Goal: Task Accomplishment & Management: Use online tool/utility

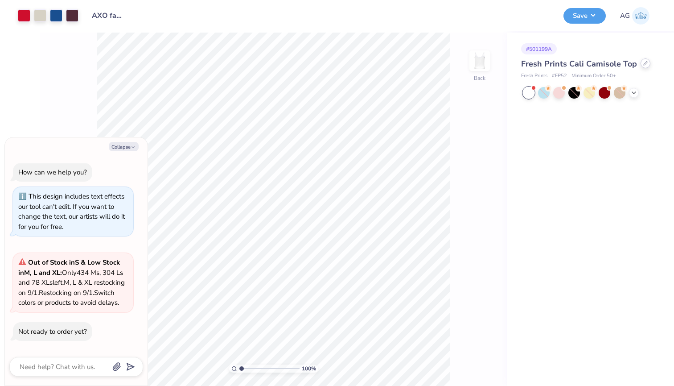
click at [644, 64] on icon at bounding box center [646, 64] width 4 height 4
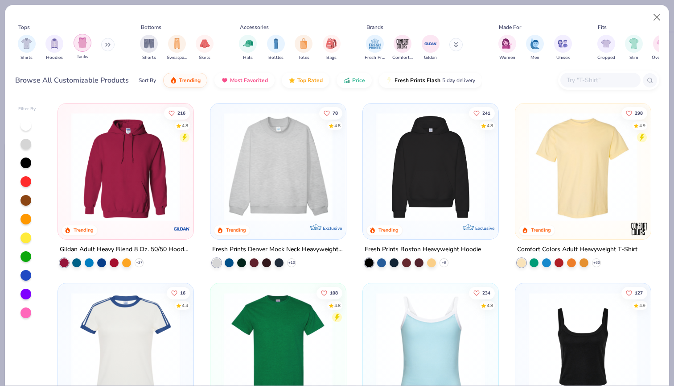
click at [87, 44] on img "filter for Tanks" at bounding box center [83, 42] width 10 height 10
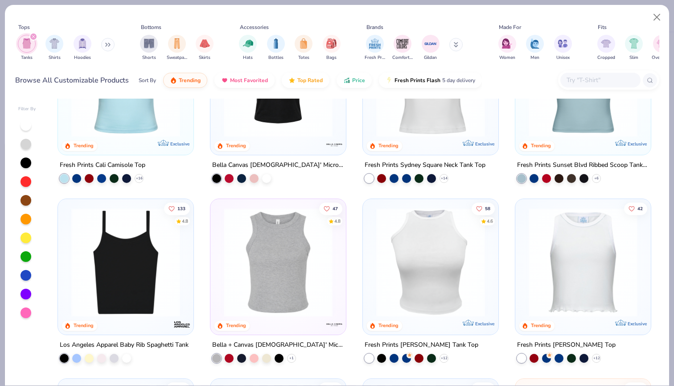
scroll to position [105, 0]
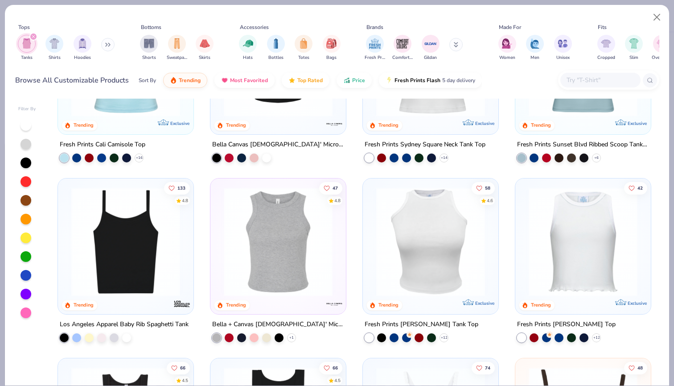
click at [113, 232] on img at bounding box center [126, 241] width 118 height 109
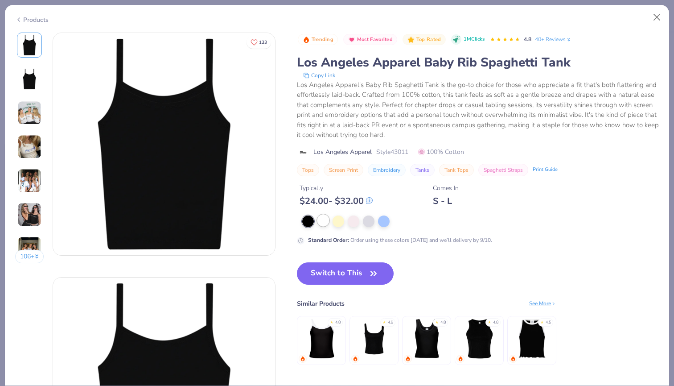
click at [323, 222] on div at bounding box center [324, 221] width 12 height 12
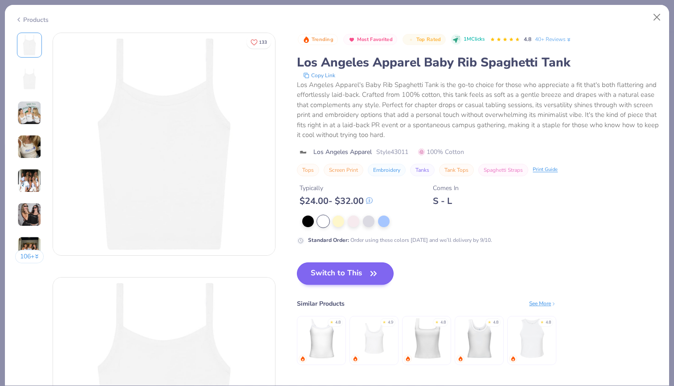
click at [370, 276] on icon "button" at bounding box center [373, 273] width 12 height 12
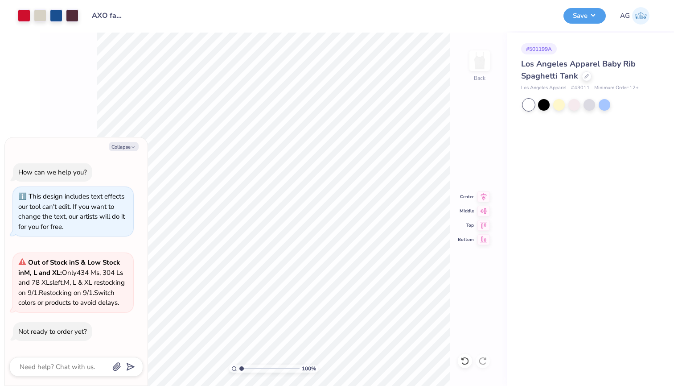
click at [452, 101] on div "100 % Back Center Middle Top Bottom" at bounding box center [273, 209] width 467 height 353
click at [83, 273] on span "Out of Stock in S & Low Stock in M, L and XL : Only 434 Ms, 304 Ls and 78 XLs l…" at bounding box center [71, 282] width 107 height 49
click at [588, 12] on button "Save" at bounding box center [585, 15] width 42 height 16
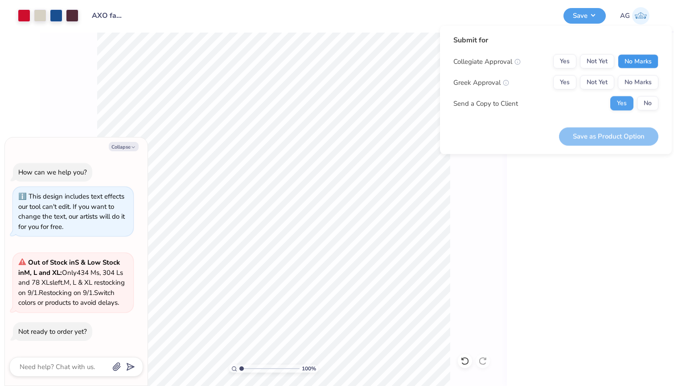
click at [636, 61] on button "No Marks" at bounding box center [638, 61] width 41 height 14
click at [571, 83] on button "Yes" at bounding box center [564, 82] width 23 height 14
click at [647, 99] on button "No" at bounding box center [647, 103] width 21 height 14
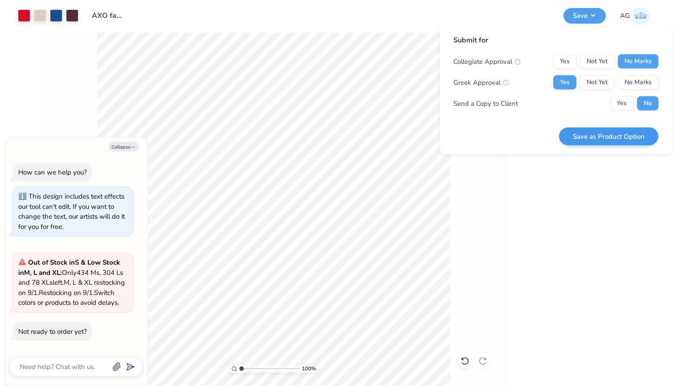
click at [607, 132] on button "Save as Product Option" at bounding box center [608, 136] width 99 height 18
type textarea "x"
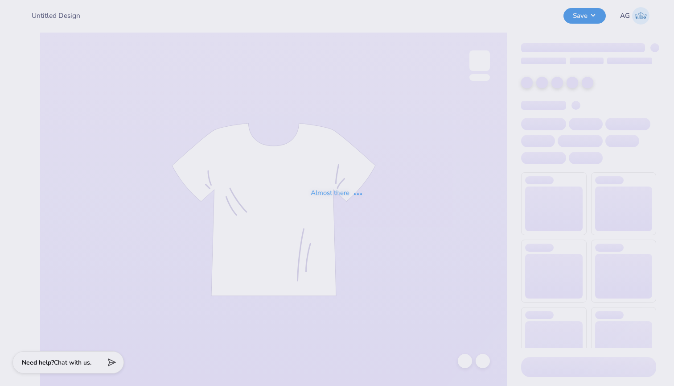
type input "AXO family weekend"
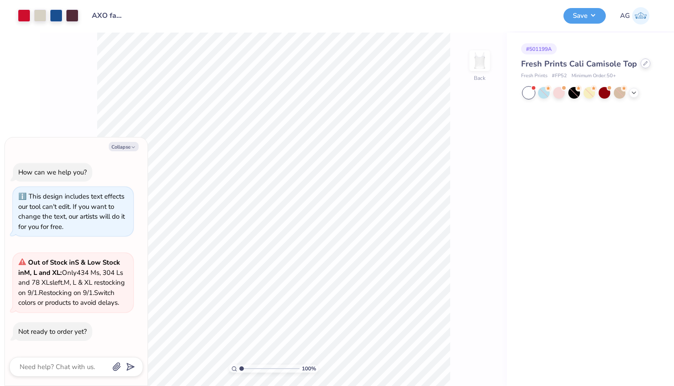
click at [644, 63] on icon at bounding box center [646, 63] width 4 height 4
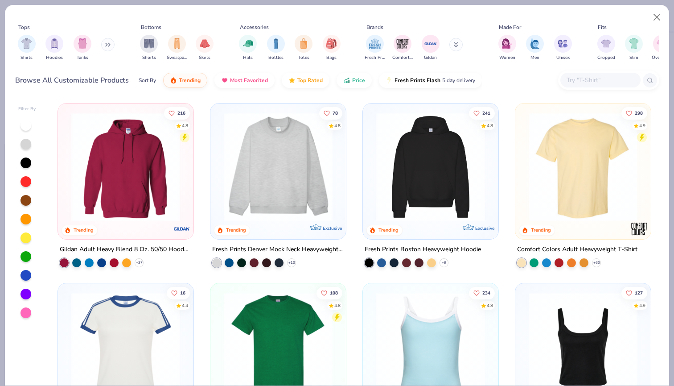
click at [264, 158] on img at bounding box center [278, 166] width 118 height 109
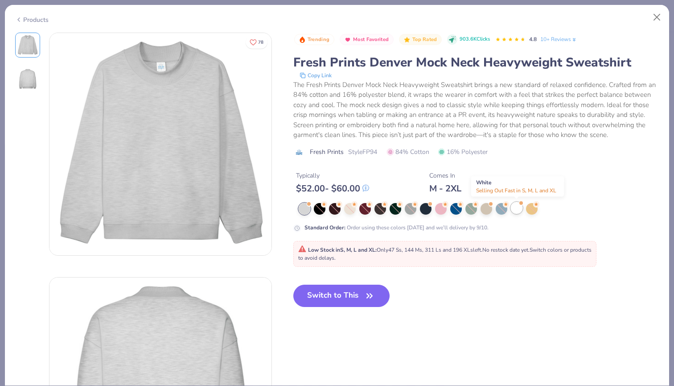
click at [517, 211] on div at bounding box center [517, 208] width 12 height 12
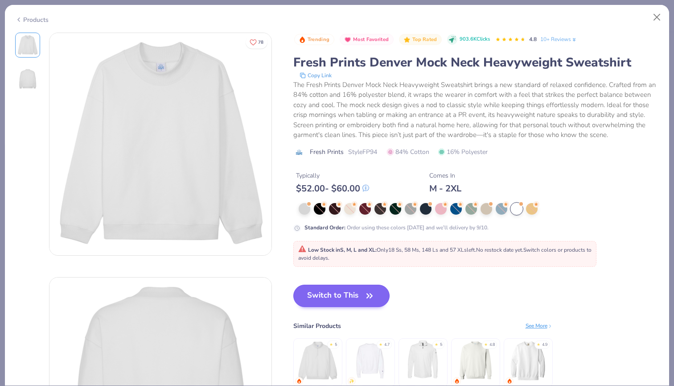
click at [329, 300] on button "Switch to This" at bounding box center [341, 296] width 97 height 22
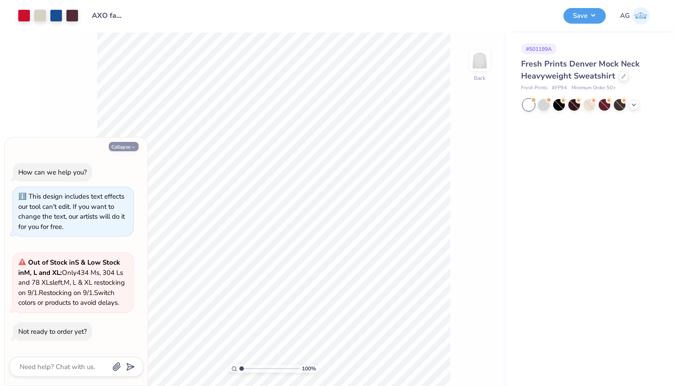
click at [127, 142] on button "Collapse" at bounding box center [124, 146] width 30 height 9
type textarea "x"
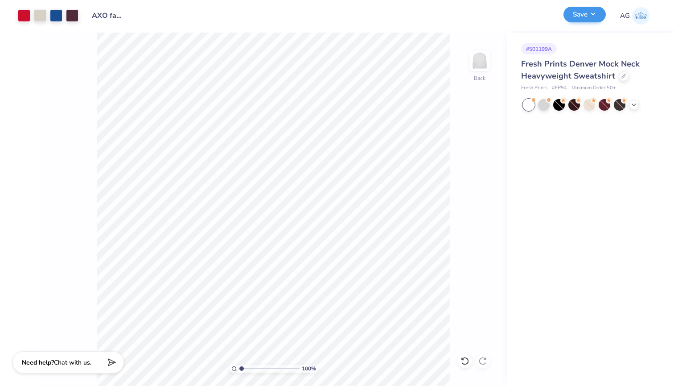
click at [594, 17] on button "Save" at bounding box center [585, 15] width 42 height 16
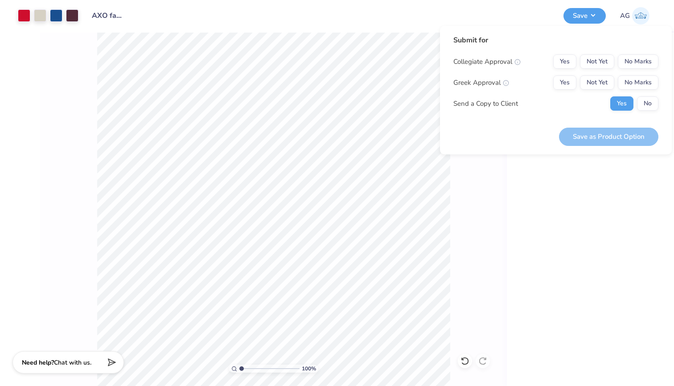
click at [530, 192] on div "# 501199A Fresh Prints Denver Mock Neck Heavyweight Sweatshirt Fresh Prints # F…" at bounding box center [590, 209] width 167 height 353
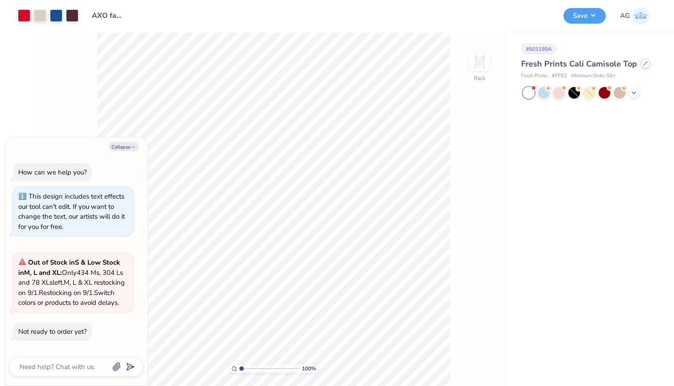
click at [645, 63] on icon at bounding box center [646, 63] width 4 height 4
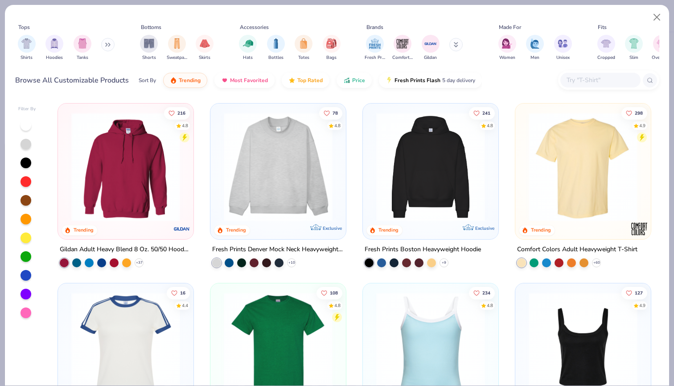
click at [110, 46] on icon at bounding box center [107, 44] width 5 height 4
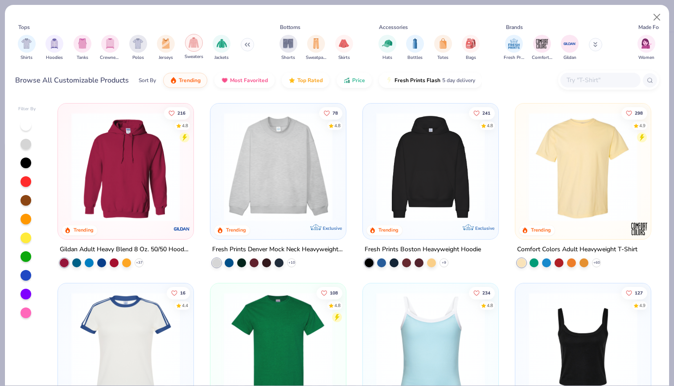
click at [198, 45] on img "filter for Sweaters" at bounding box center [194, 42] width 10 height 10
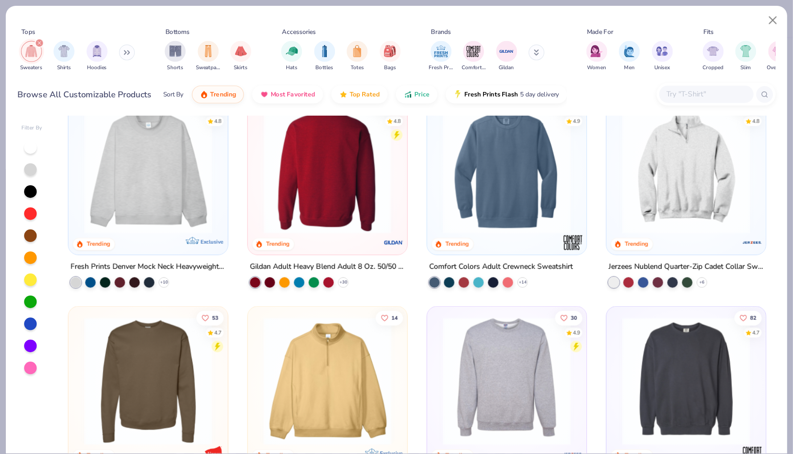
scroll to position [22, 0]
click at [555, 178] on img at bounding box center [583, 144] width 118 height 109
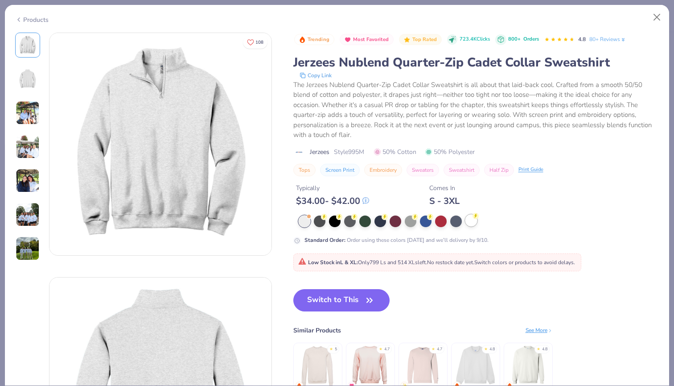
click at [474, 221] on div at bounding box center [472, 221] width 12 height 12
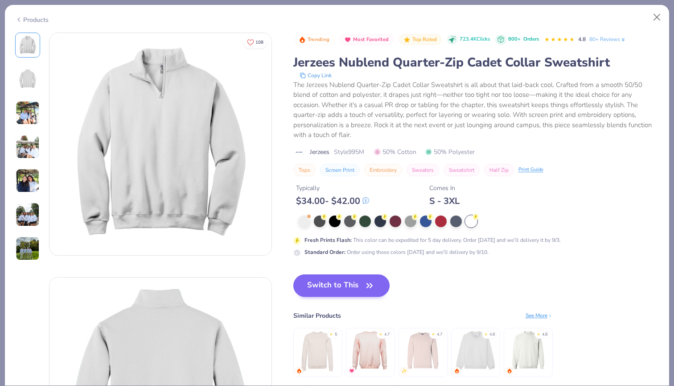
click at [354, 291] on button "Switch to This" at bounding box center [341, 285] width 97 height 22
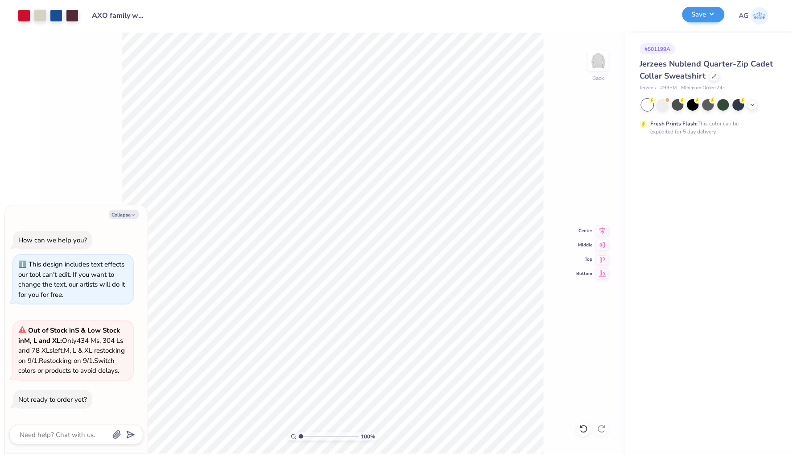
click at [674, 12] on button "Save" at bounding box center [703, 15] width 42 height 16
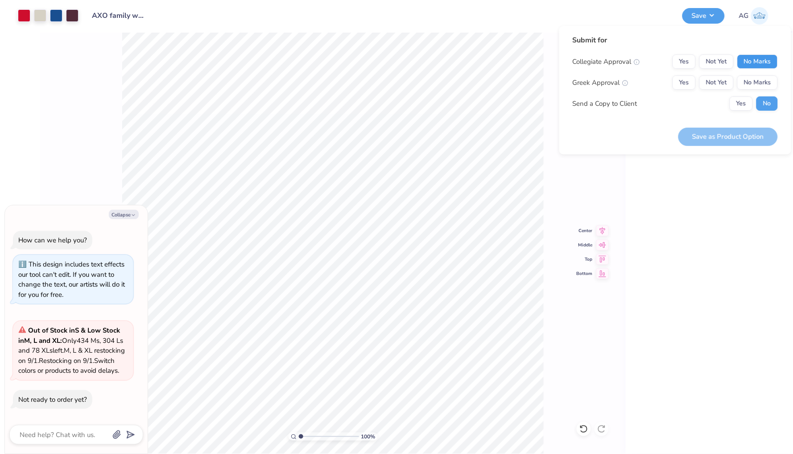
click at [674, 60] on button "No Marks" at bounding box center [757, 61] width 41 height 14
click at [674, 85] on button "Yes" at bounding box center [684, 82] width 23 height 14
click at [674, 136] on button "Save as Product Option" at bounding box center [727, 137] width 99 height 18
type textarea "x"
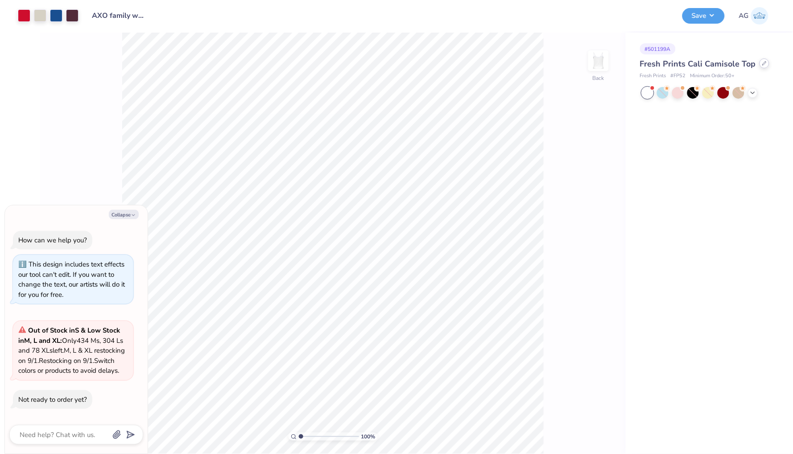
click at [762, 64] on icon at bounding box center [764, 63] width 4 height 4
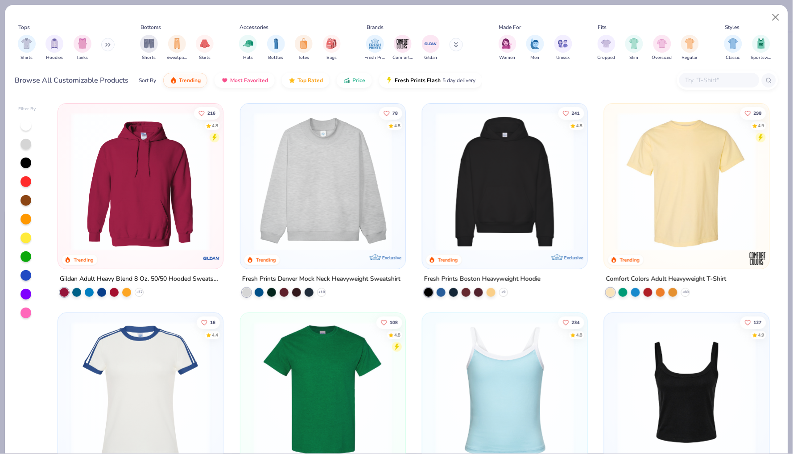
click at [308, 192] on img at bounding box center [322, 181] width 147 height 138
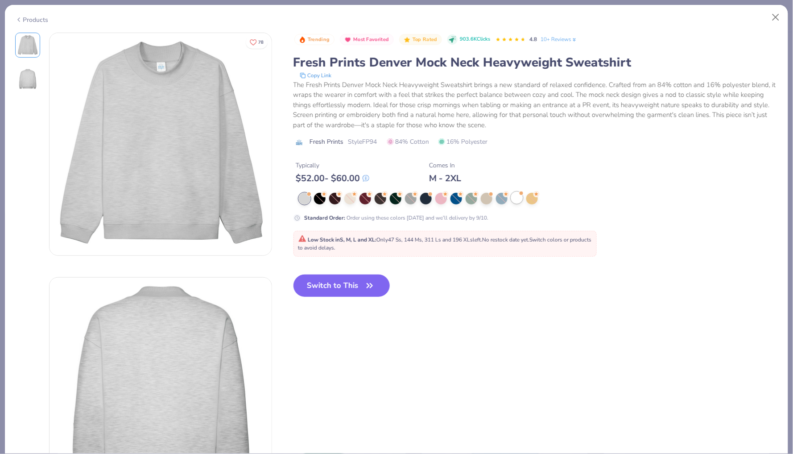
click at [522, 197] on div at bounding box center [517, 198] width 12 height 12
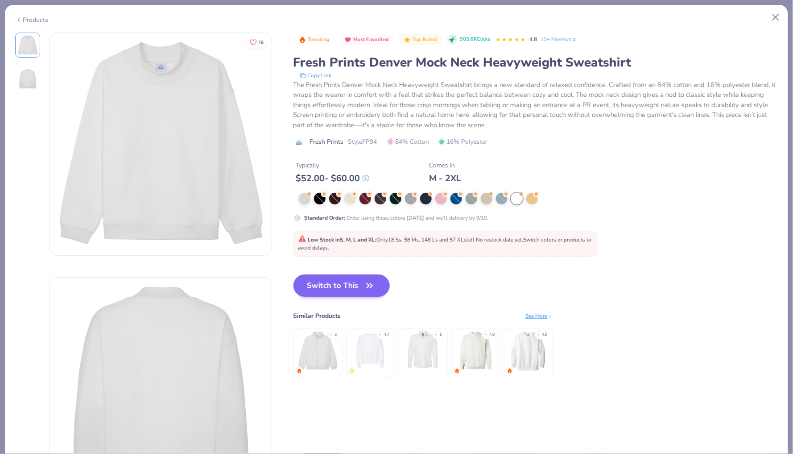
click at [343, 283] on button "Switch to This" at bounding box center [341, 285] width 97 height 22
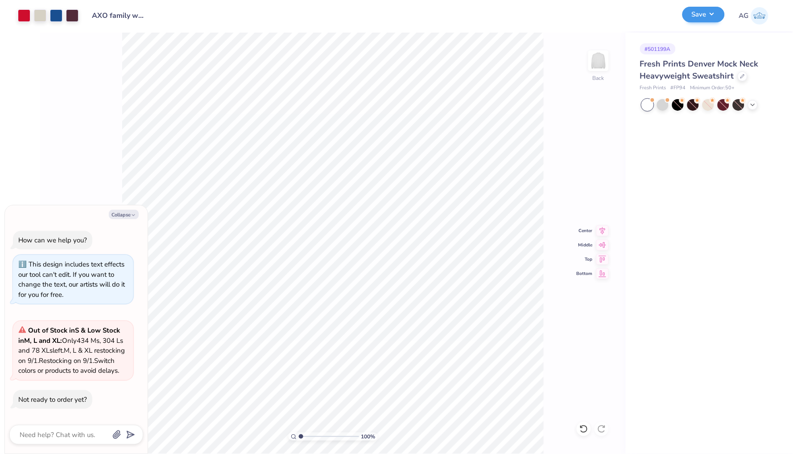
click at [703, 17] on button "Save" at bounding box center [703, 15] width 42 height 16
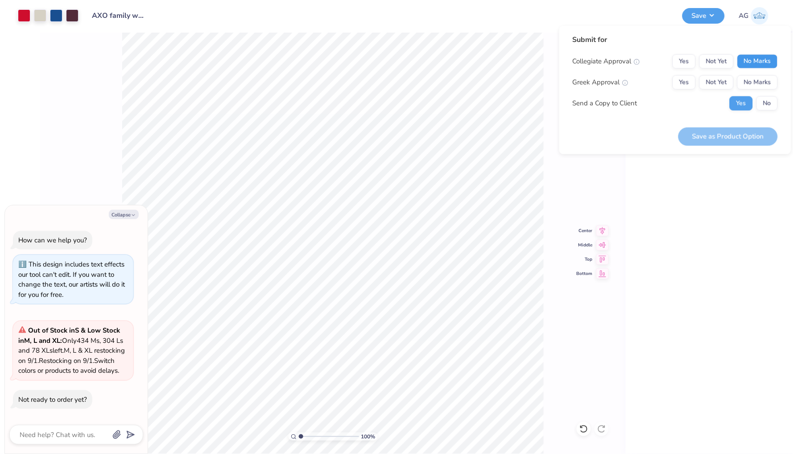
click at [755, 64] on button "No Marks" at bounding box center [757, 61] width 41 height 14
click at [671, 84] on div "Greek Approval Yes Not Yet No Marks" at bounding box center [675, 82] width 205 height 14
click at [680, 82] on button "Yes" at bounding box center [684, 82] width 23 height 14
click at [765, 103] on button "No" at bounding box center [766, 103] width 21 height 14
click at [735, 133] on button "Save as Product Option" at bounding box center [727, 136] width 99 height 18
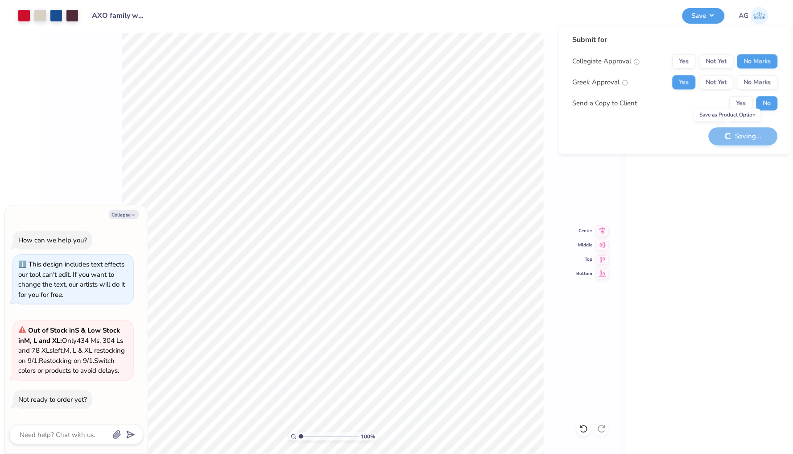
type textarea "x"
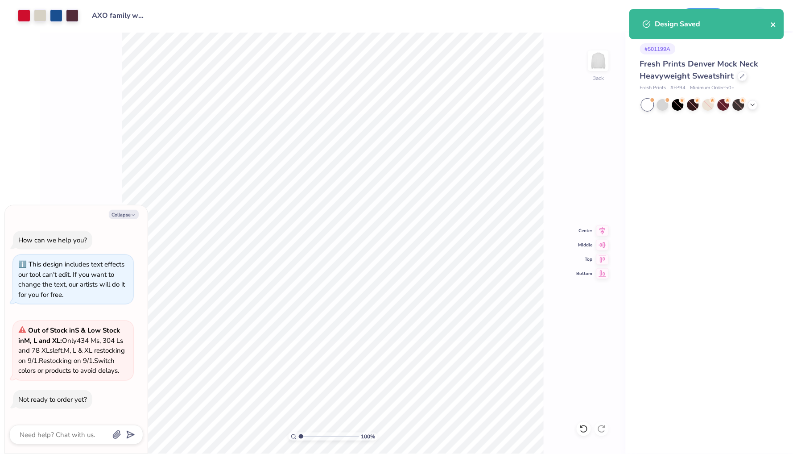
click at [777, 26] on icon "close" at bounding box center [774, 24] width 6 height 7
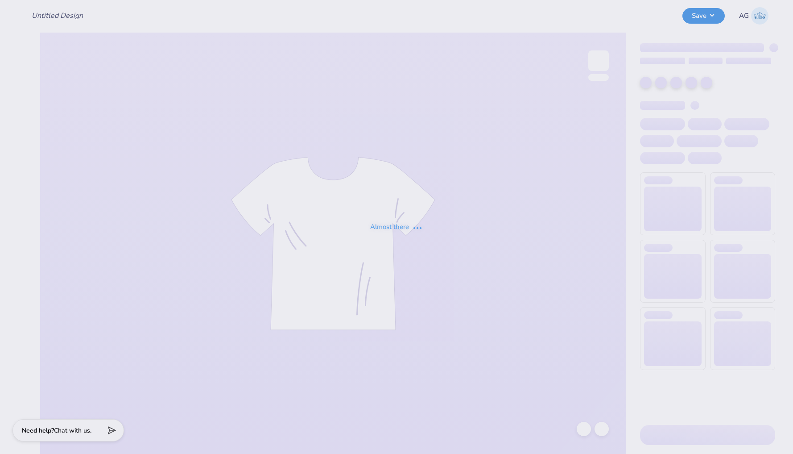
type input "AXO family weekend"
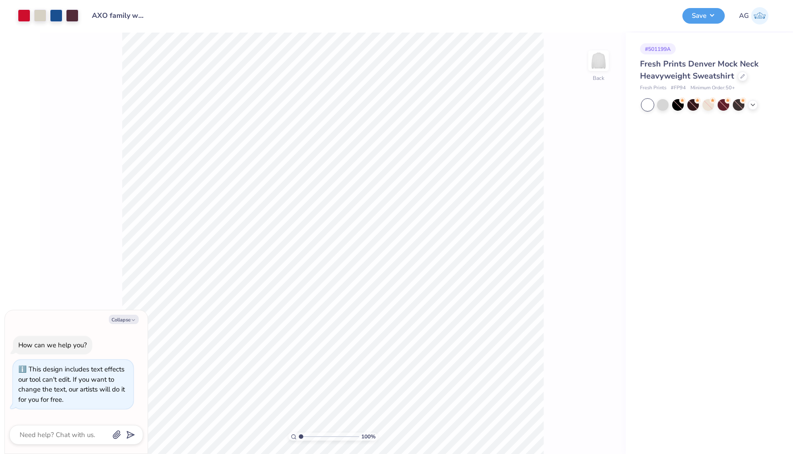
type textarea "x"
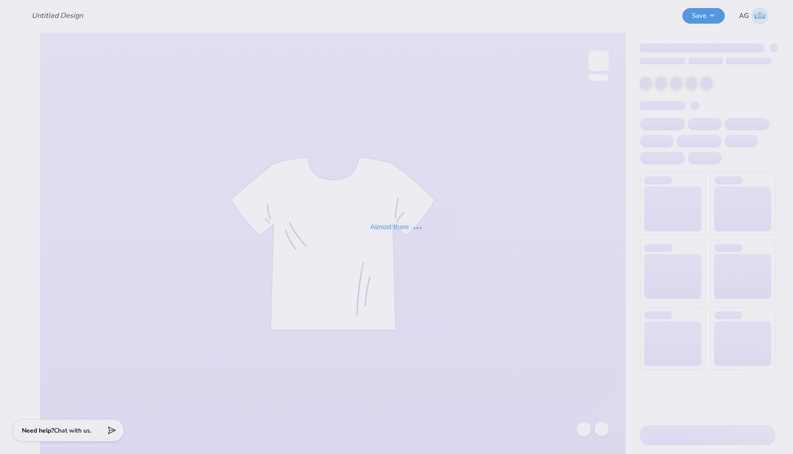
type input "AXO family weekend"
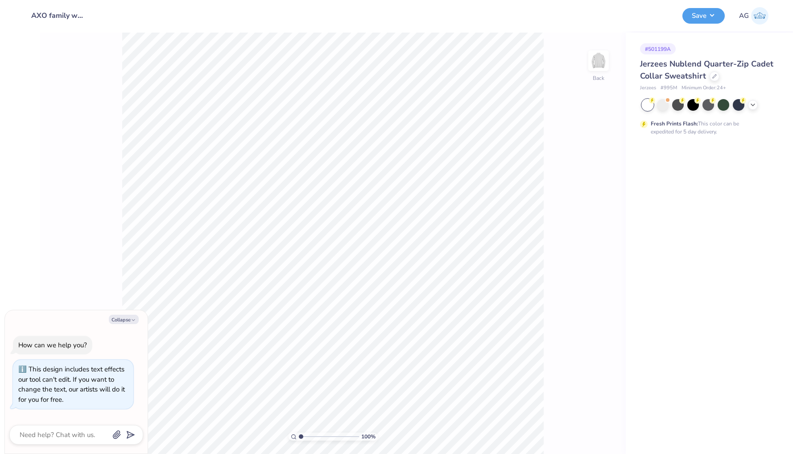
type textarea "x"
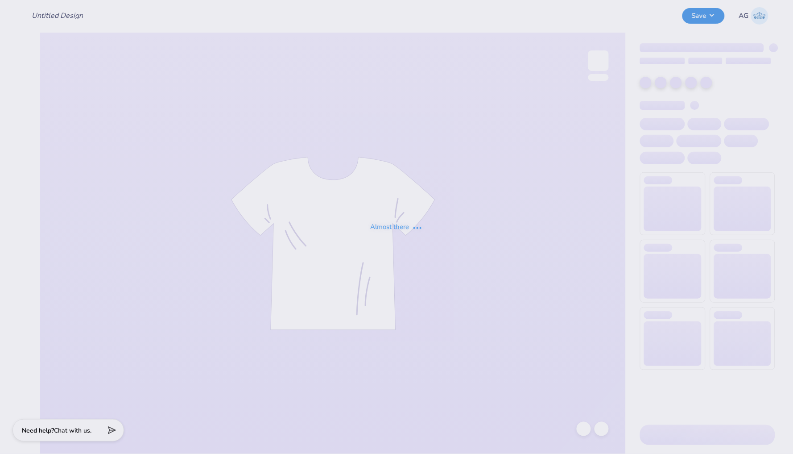
type input "AXO family weekend"
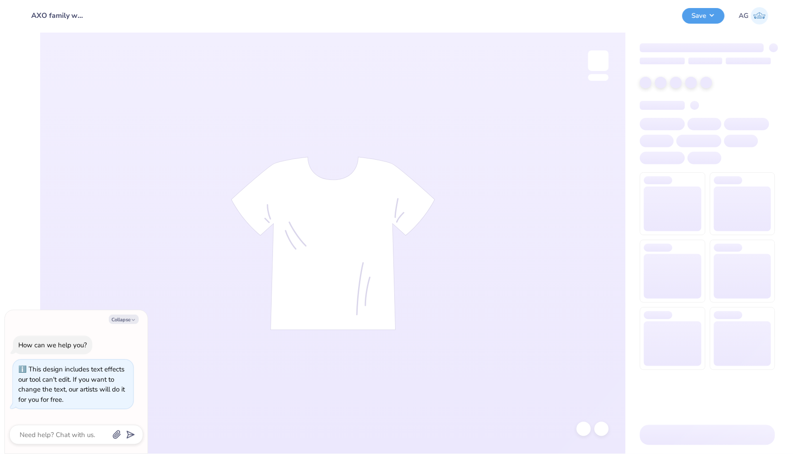
type textarea "x"
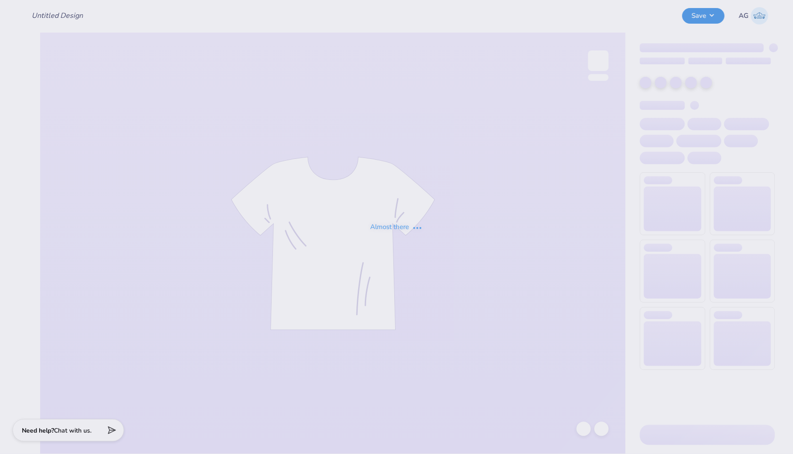
type input "AXO family weekend"
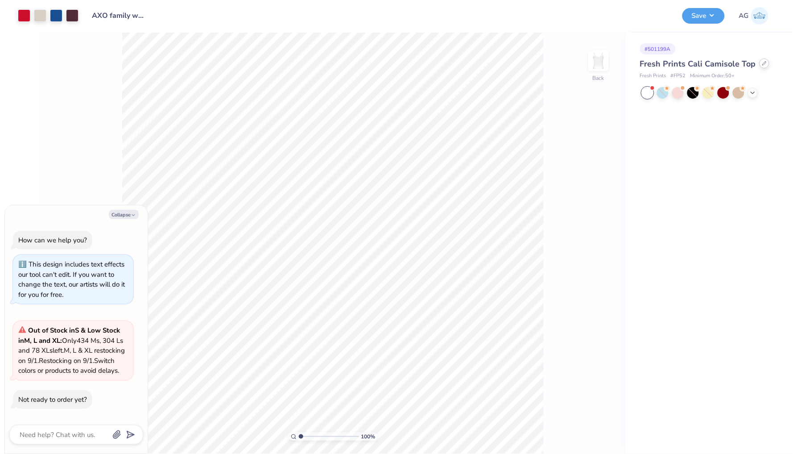
click at [762, 65] on icon at bounding box center [764, 63] width 4 height 4
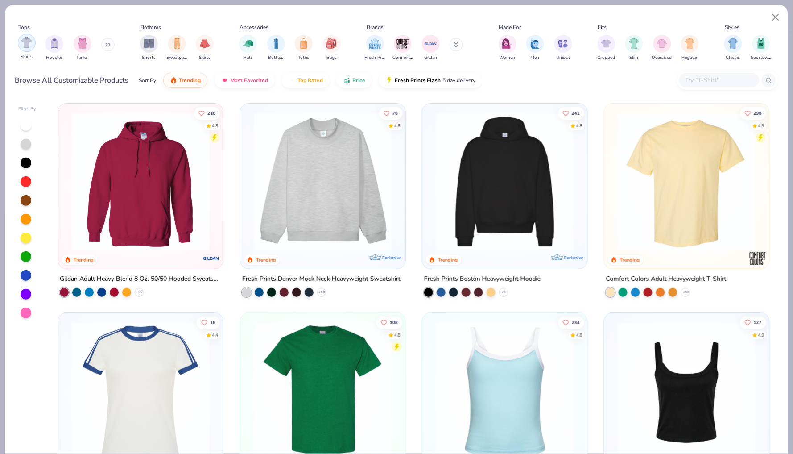
click at [28, 45] on img "filter for Shirts" at bounding box center [26, 42] width 10 height 10
type textarea "x"
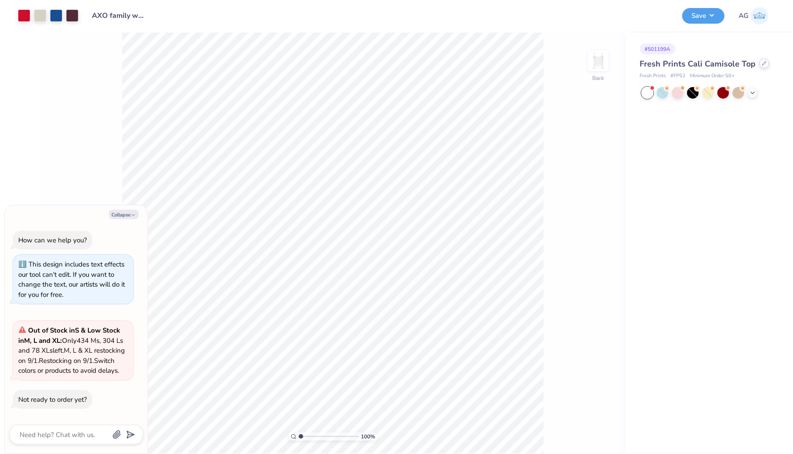
click at [764, 64] on icon at bounding box center [764, 63] width 4 height 4
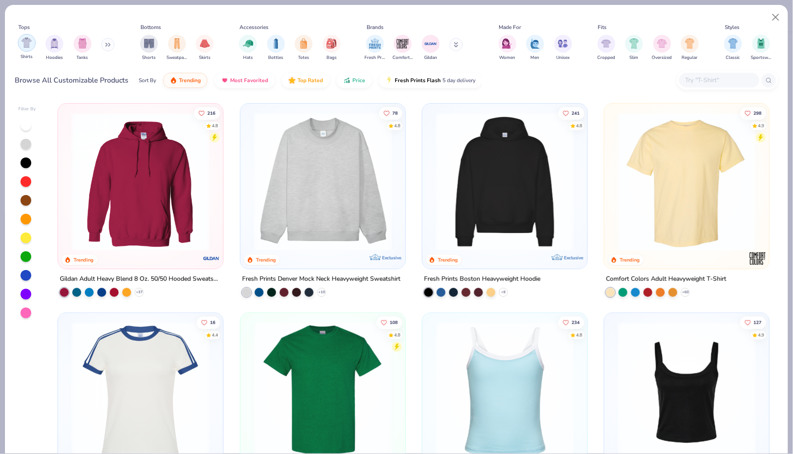
click at [28, 50] on div "filter for Shirts" at bounding box center [27, 43] width 18 height 18
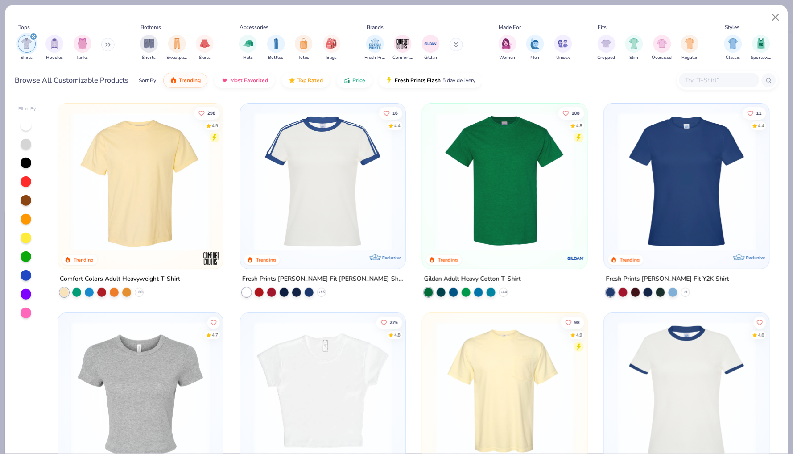
click at [106, 173] on img at bounding box center [140, 181] width 147 height 138
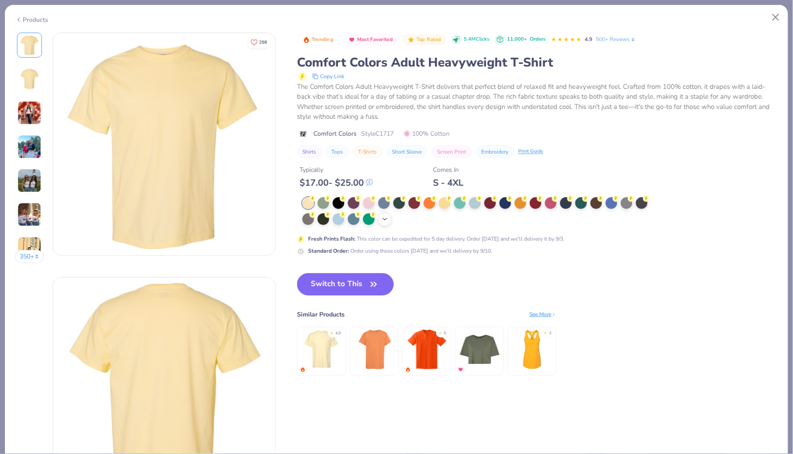
click at [383, 216] on icon at bounding box center [384, 218] width 7 height 7
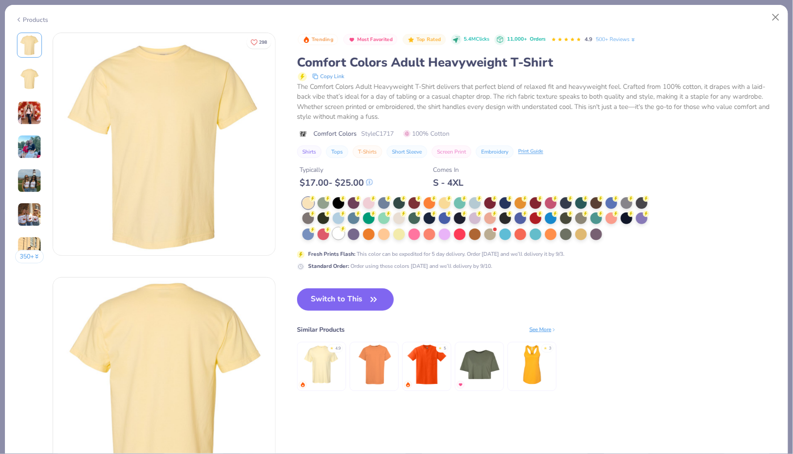
click at [338, 234] on div at bounding box center [339, 233] width 12 height 12
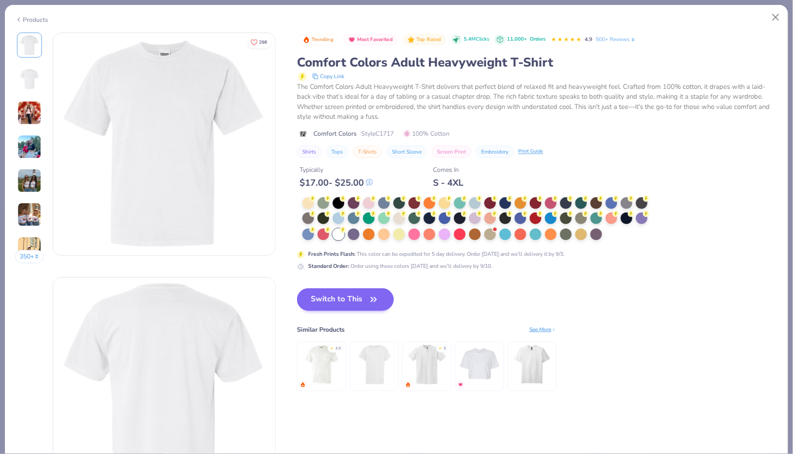
click at [367, 302] on button "Switch to This" at bounding box center [345, 299] width 97 height 22
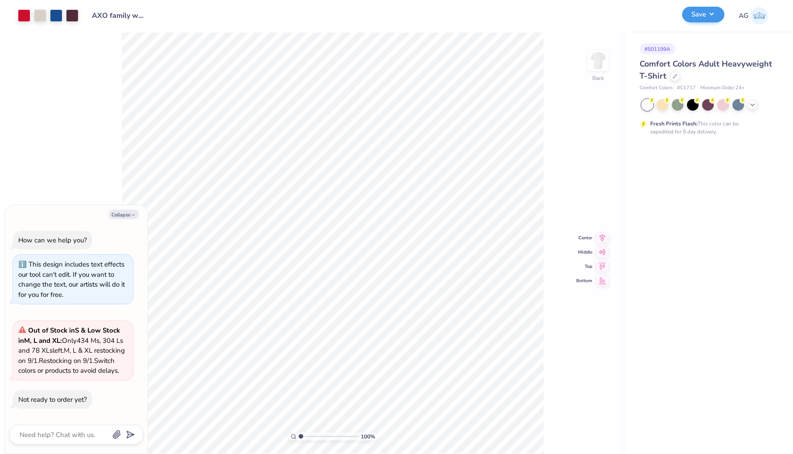
click at [702, 14] on button "Save" at bounding box center [703, 15] width 42 height 16
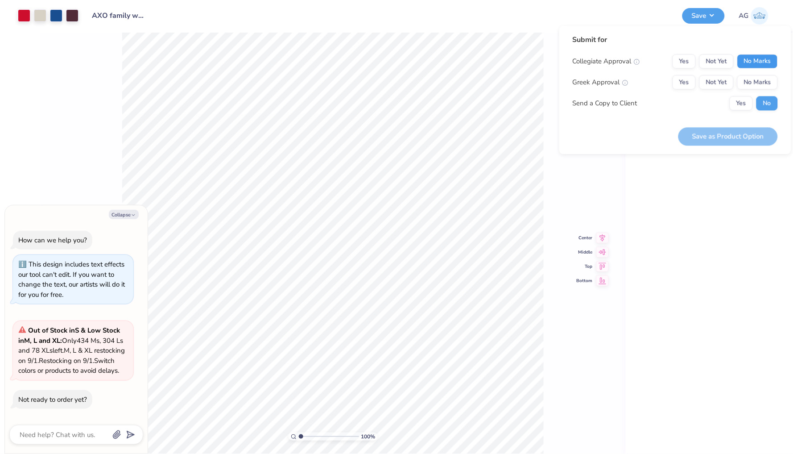
click at [750, 60] on button "No Marks" at bounding box center [757, 61] width 41 height 14
click at [689, 82] on button "Yes" at bounding box center [684, 82] width 23 height 14
click at [732, 132] on button "Save as Product Option" at bounding box center [727, 136] width 99 height 18
type textarea "x"
